Goal: Task Accomplishment & Management: Complete application form

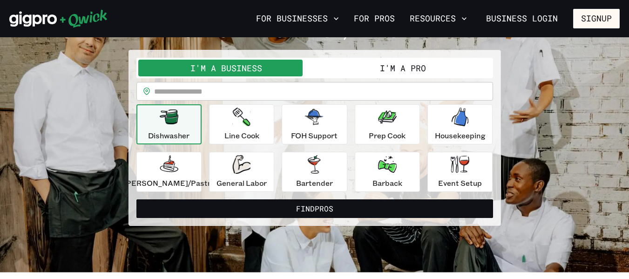
click at [178, 129] on div "Dishwasher" at bounding box center [168, 125] width 41 height 34
click at [228, 135] on button "Line Cook" at bounding box center [241, 124] width 65 height 40
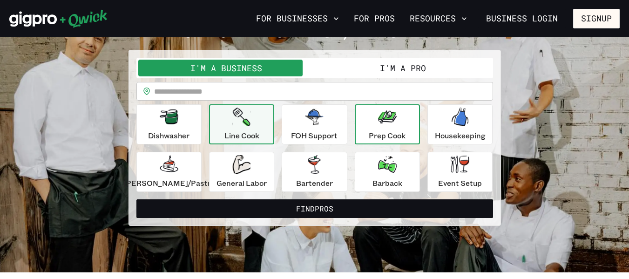
click at [378, 128] on div "Prep Cook" at bounding box center [387, 125] width 37 height 34
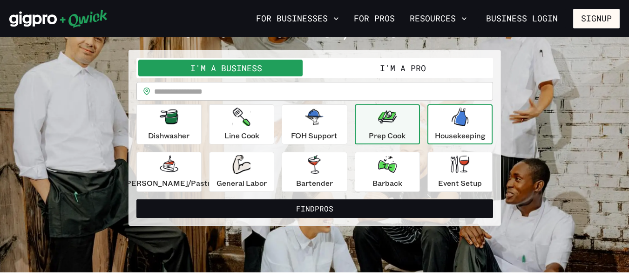
click at [450, 135] on p "Housekeeping" at bounding box center [460, 135] width 51 height 11
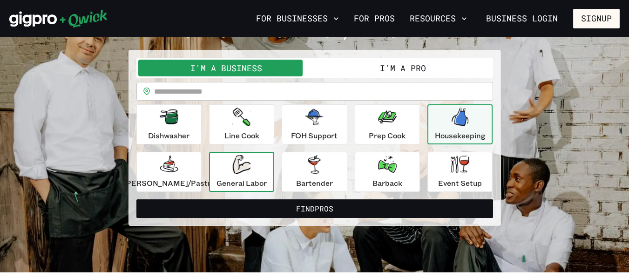
click at [246, 177] on p "General Labor" at bounding box center [241, 182] width 50 height 11
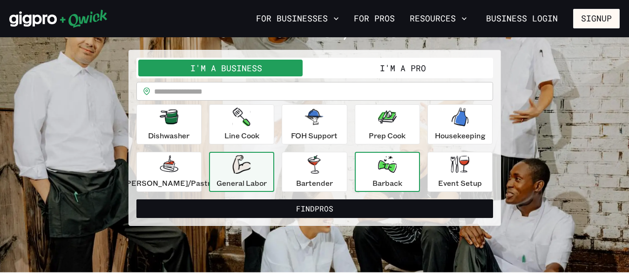
click at [407, 170] on button "Barback" at bounding box center [387, 172] width 65 height 40
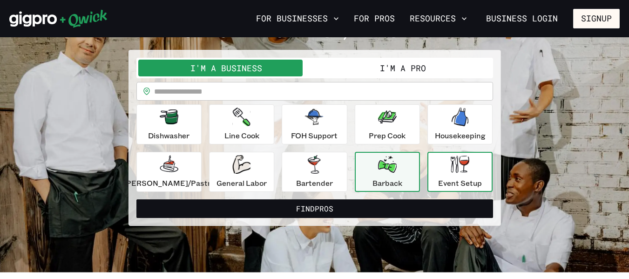
click at [451, 171] on icon "button" at bounding box center [460, 164] width 19 height 17
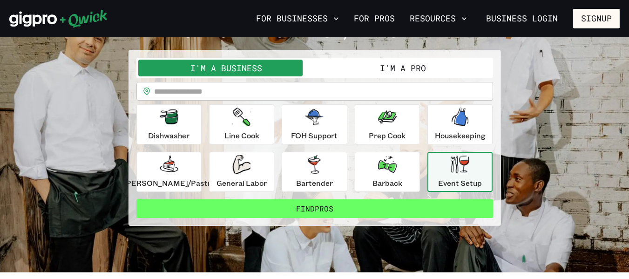
click at [352, 210] on button "Find Pros" at bounding box center [314, 208] width 357 height 19
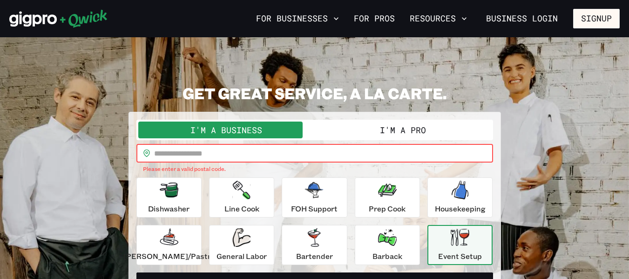
click at [188, 148] on input "text" at bounding box center [323, 153] width 339 height 19
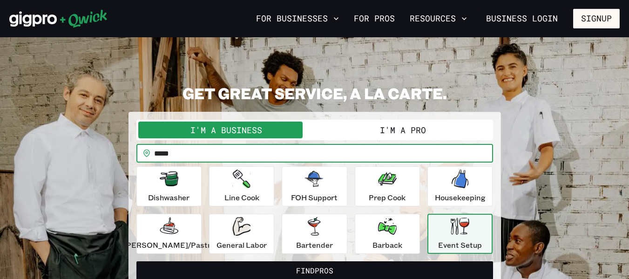
type input "*****"
click at [404, 133] on button "I'm a Pro" at bounding box center [403, 130] width 176 height 17
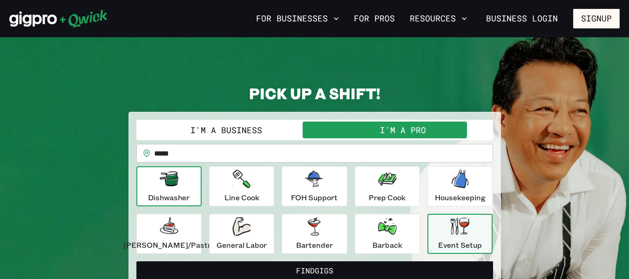
click at [184, 188] on div "Dishwasher" at bounding box center [168, 186] width 41 height 34
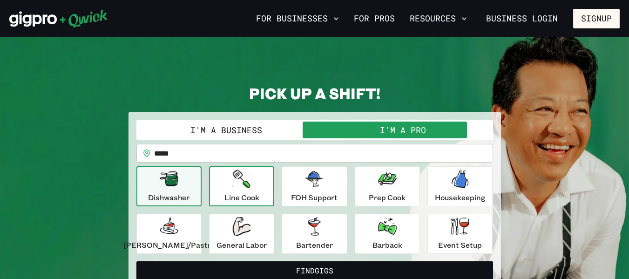
click at [243, 192] on p "Line Cook" at bounding box center [241, 197] width 35 height 11
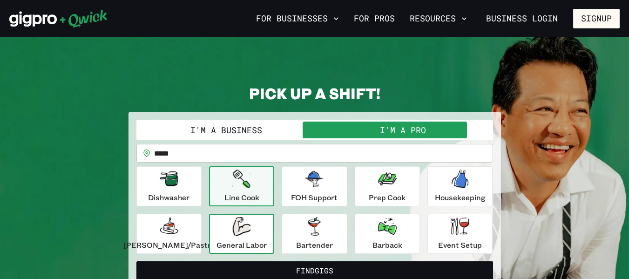
click at [250, 233] on icon "button" at bounding box center [241, 226] width 18 height 19
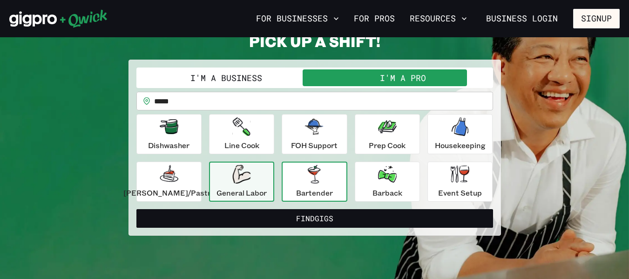
scroll to position [124, 0]
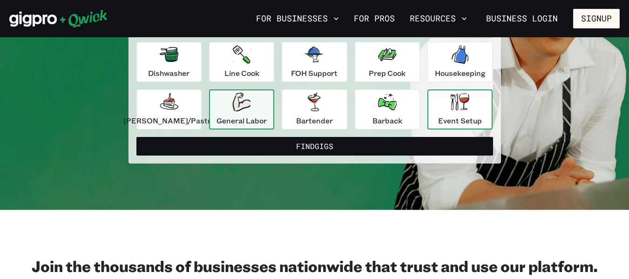
click at [453, 112] on div "Event Setup" at bounding box center [460, 110] width 44 height 34
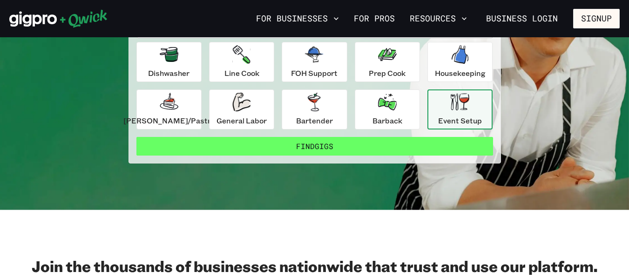
click at [358, 146] on button "Find Gigs" at bounding box center [314, 146] width 357 height 19
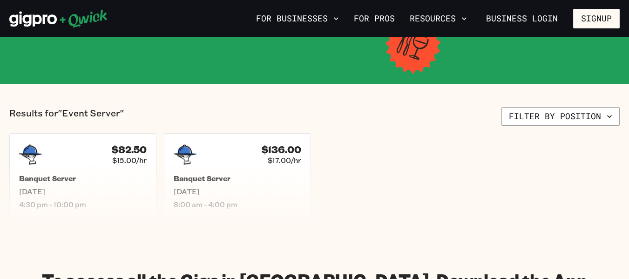
scroll to position [186, 0]
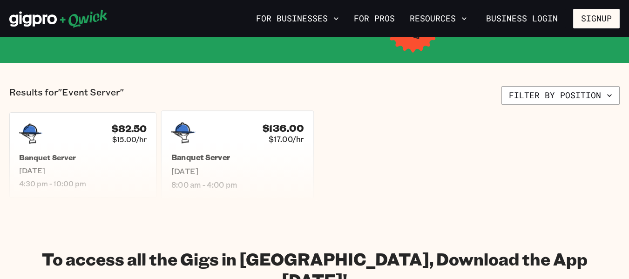
click at [250, 142] on div "$136.00 $17.00/hr" at bounding box center [237, 133] width 133 height 24
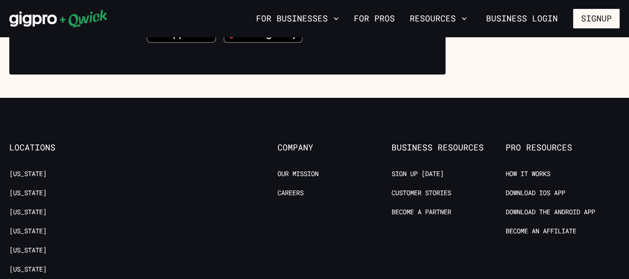
scroll to position [248, 0]
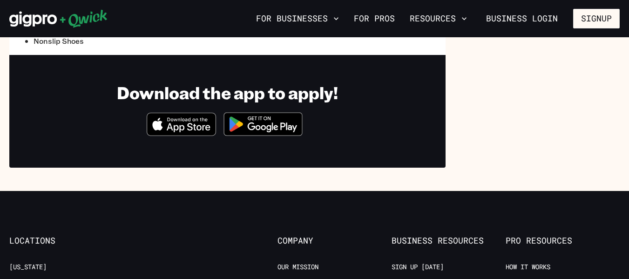
click at [262, 121] on img at bounding box center [263, 124] width 90 height 35
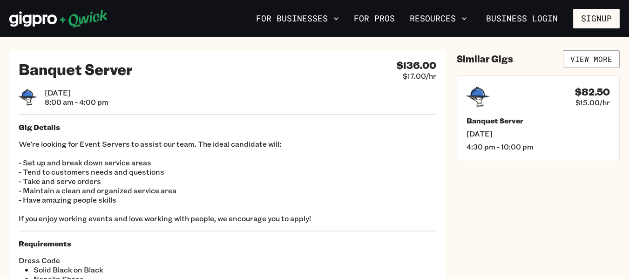
scroll to position [0, 0]
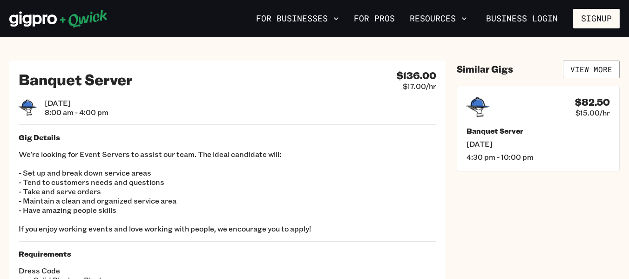
click at [277, 96] on div "Banquet Server $136.00 $17.00/hr [DATE] 8:00 am - 4:00 pm Gig Details We're loo…" at bounding box center [227, 182] width 436 height 243
click at [522, 142] on span "[DATE]" at bounding box center [538, 144] width 149 height 10
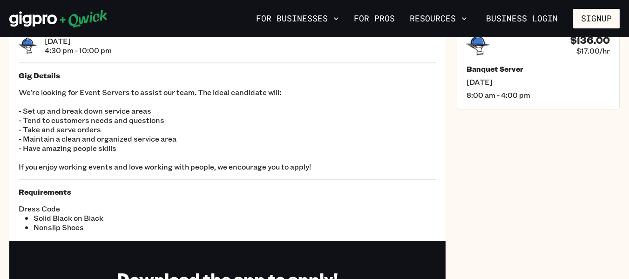
scroll to position [186, 0]
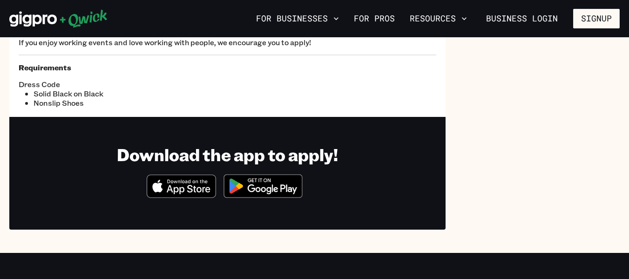
click at [258, 187] on img at bounding box center [263, 186] width 90 height 35
click at [273, 180] on img at bounding box center [263, 186] width 90 height 35
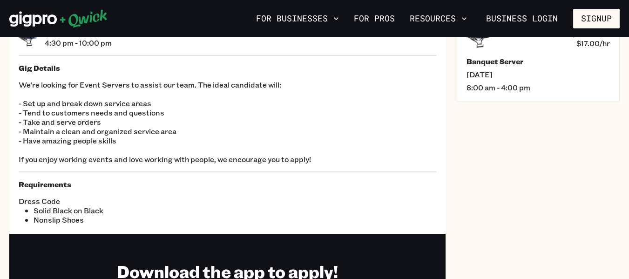
scroll to position [0, 0]
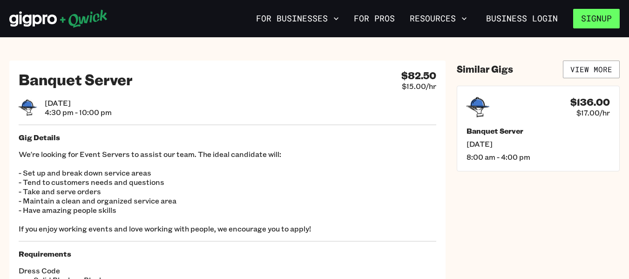
click at [591, 18] on button "Signup" at bounding box center [596, 19] width 47 height 20
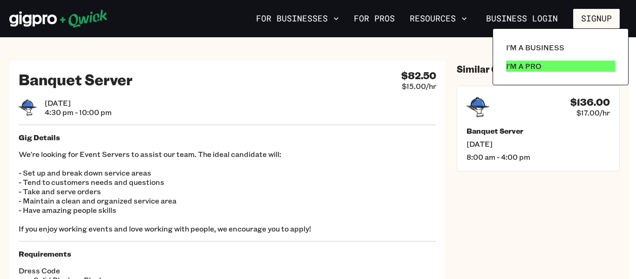
click at [522, 74] on link "I'm a Pro" at bounding box center [560, 66] width 116 height 19
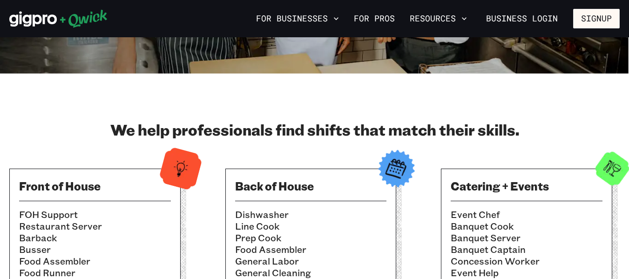
scroll to position [311, 0]
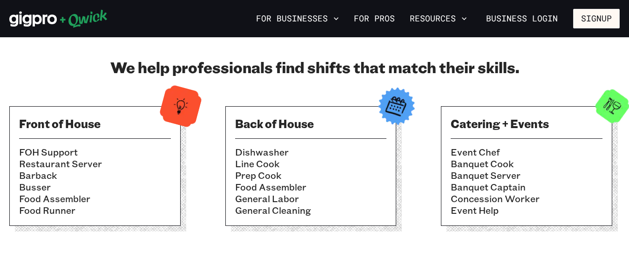
click at [342, 128] on h3 "Back of House" at bounding box center [311, 123] width 152 height 15
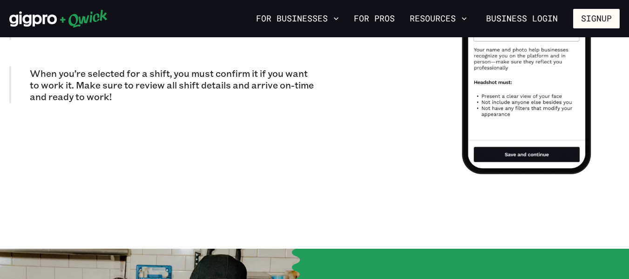
scroll to position [1242, 0]
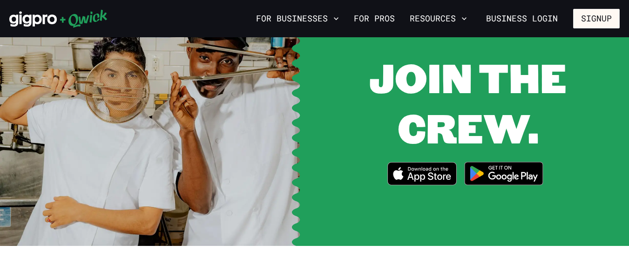
drag, startPoint x: 525, startPoint y: 159, endPoint x: 528, endPoint y: 149, distance: 9.9
click at [525, 159] on img at bounding box center [504, 173] width 90 height 35
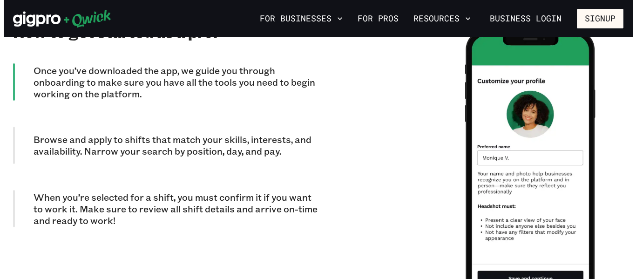
scroll to position [497, 0]
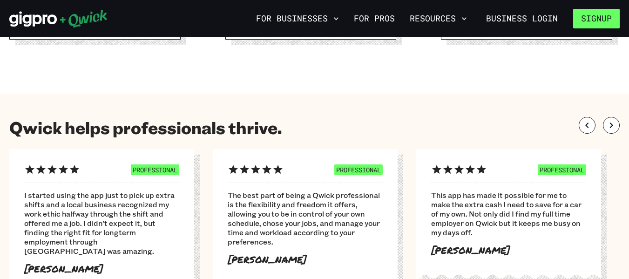
click at [596, 22] on button "Signup" at bounding box center [596, 19] width 47 height 20
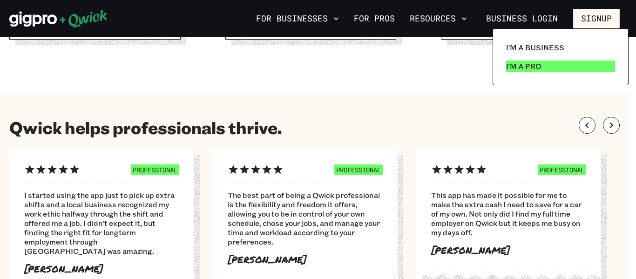
click at [527, 64] on p "I'm a Pro" at bounding box center [523, 66] width 35 height 11
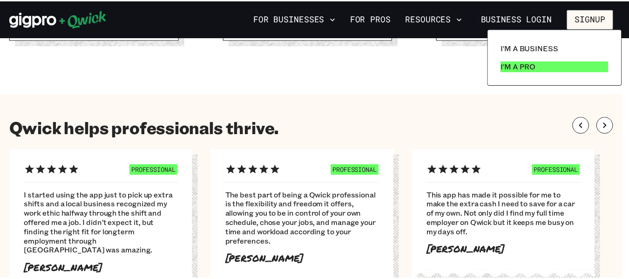
scroll to position [0, 0]
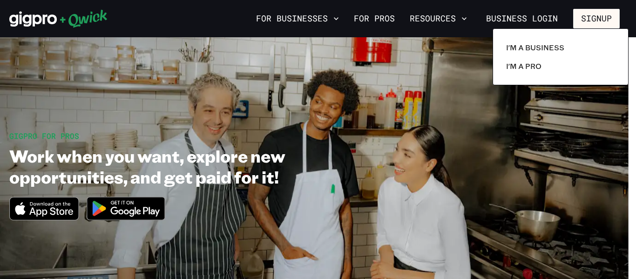
click at [378, 16] on div at bounding box center [318, 139] width 636 height 279
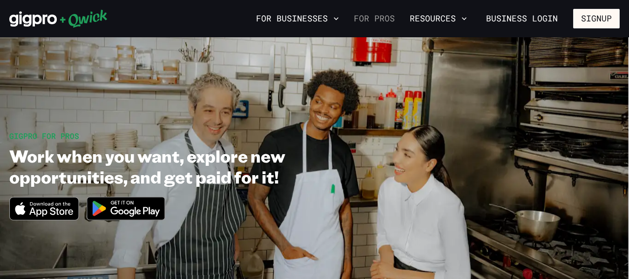
click at [374, 24] on link "For Pros" at bounding box center [374, 19] width 48 height 16
click at [455, 14] on button "Resources" at bounding box center [438, 19] width 65 height 16
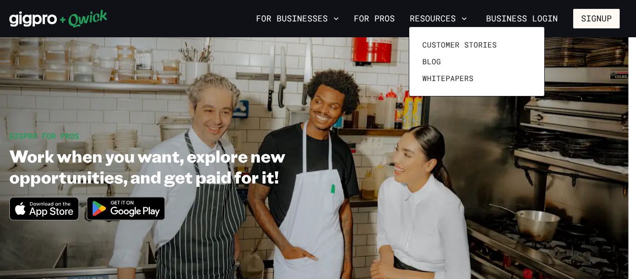
click at [364, 21] on div at bounding box center [318, 139] width 636 height 279
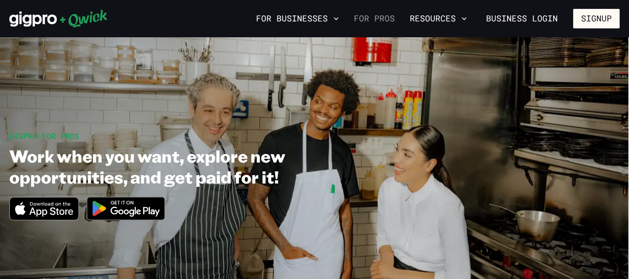
click at [380, 20] on link "For Pros" at bounding box center [374, 19] width 48 height 16
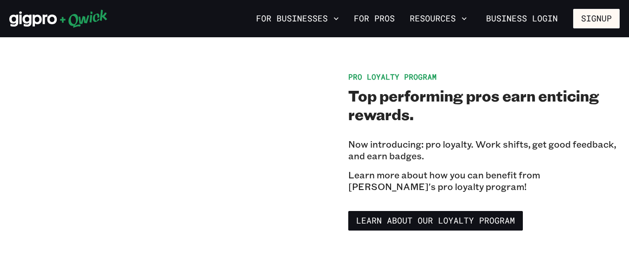
scroll to position [1738, 0]
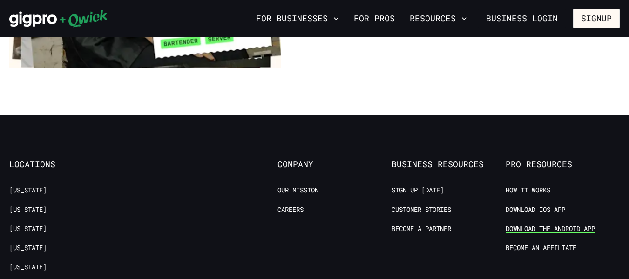
click at [561, 224] on link "Download the Android App" at bounding box center [550, 228] width 89 height 9
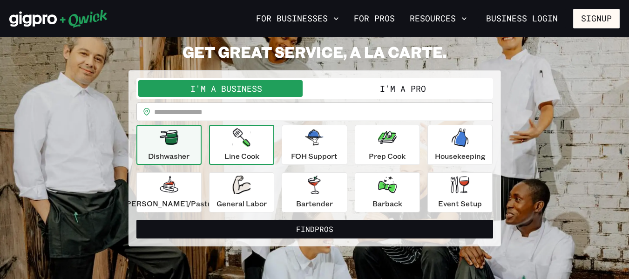
scroll to position [62, 0]
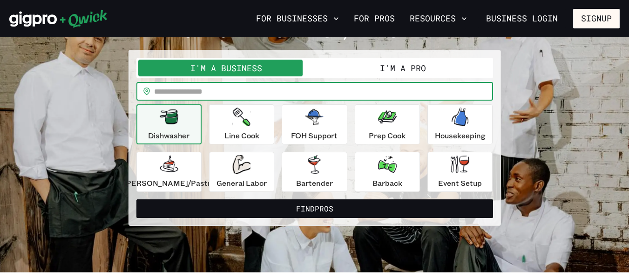
click at [223, 92] on input "text" at bounding box center [323, 91] width 339 height 19
type input "*****"
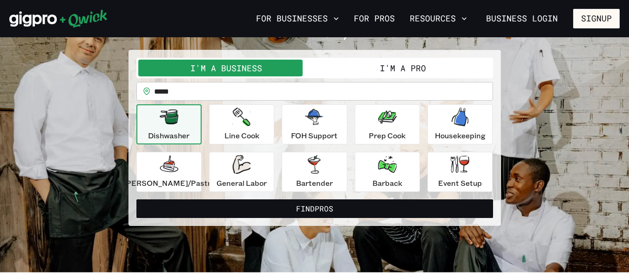
click at [366, 70] on button "I'm a Pro" at bounding box center [403, 68] width 176 height 17
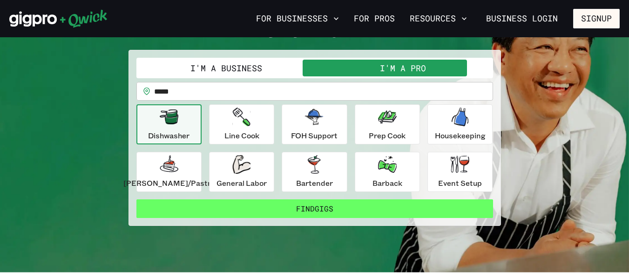
click at [306, 213] on button "Find Gigs" at bounding box center [314, 208] width 357 height 19
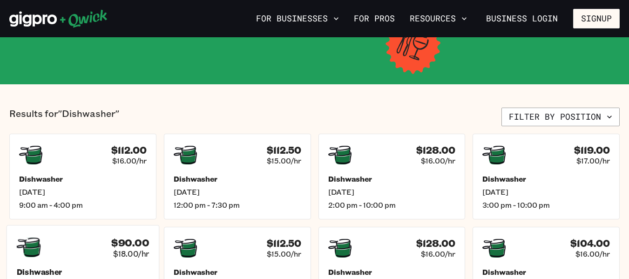
scroll to position [186, 0]
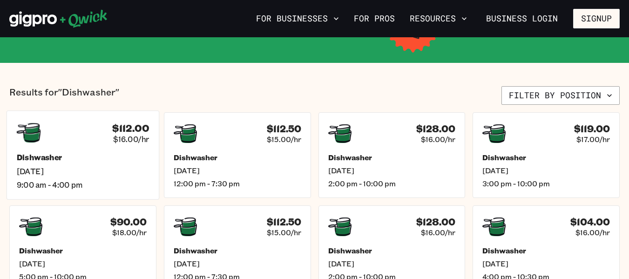
click at [72, 164] on div "Dishwasher Thu, Aug 28 9:00 am - 4:00 pm" at bounding box center [83, 171] width 133 height 37
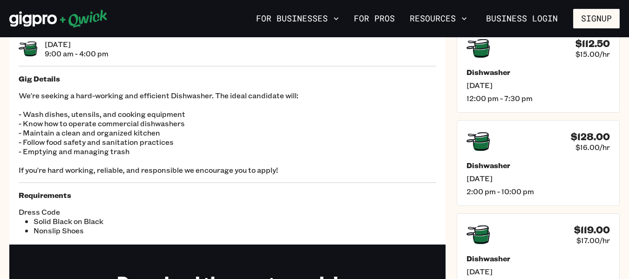
scroll to position [186, 0]
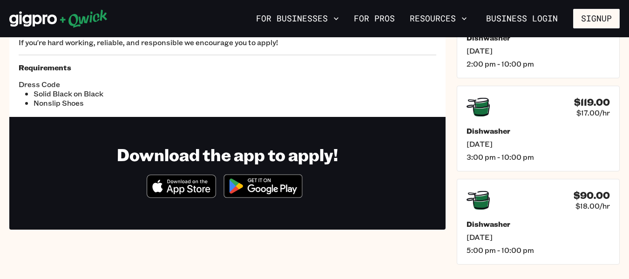
click at [194, 187] on icon "Download on the App Store" at bounding box center [189, 189] width 44 height 9
click at [269, 190] on img at bounding box center [263, 186] width 90 height 35
